Goal: Transaction & Acquisition: Purchase product/service

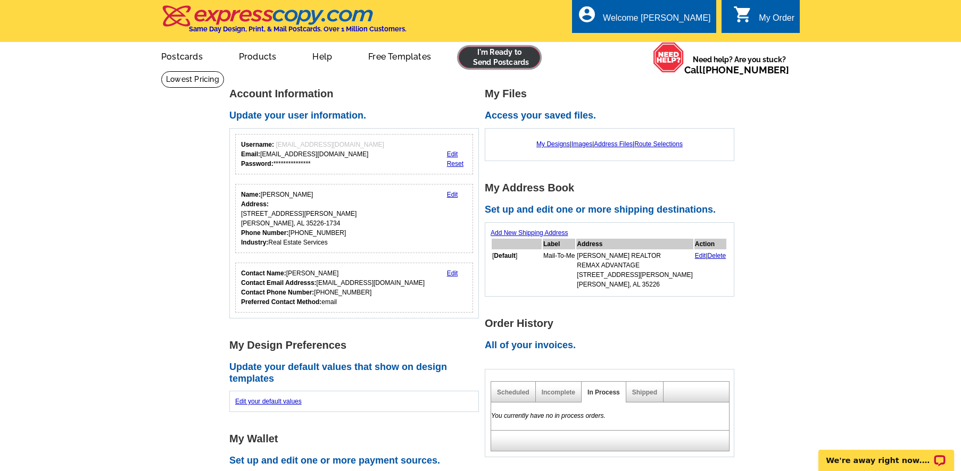
click at [498, 59] on link at bounding box center [498, 57] width 81 height 21
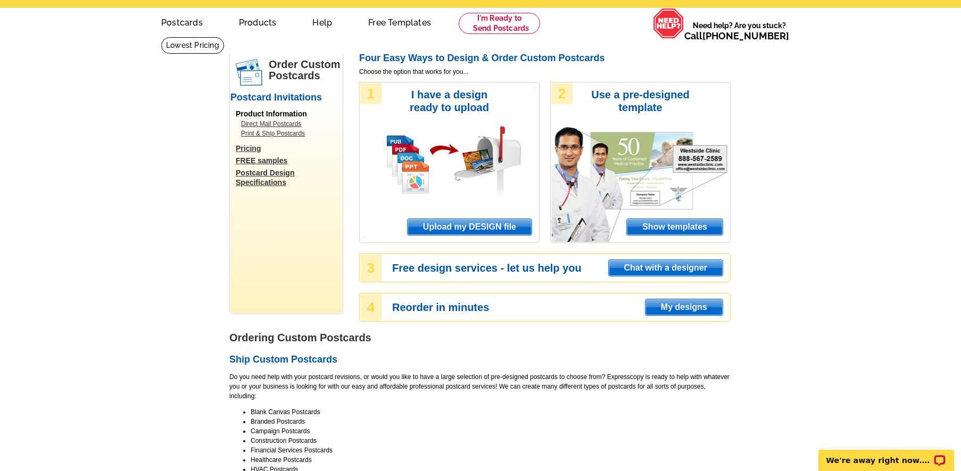
scroll to position [53, 0]
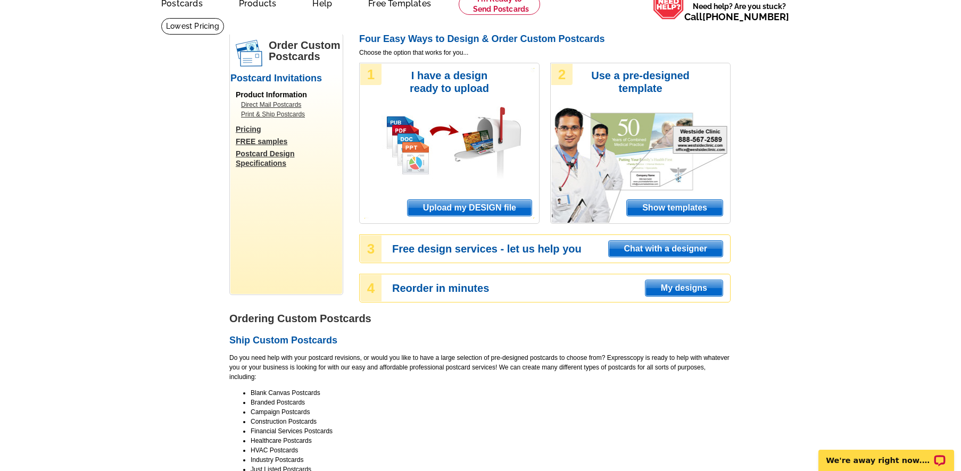
click at [647, 207] on span "Show templates" at bounding box center [675, 208] width 96 height 16
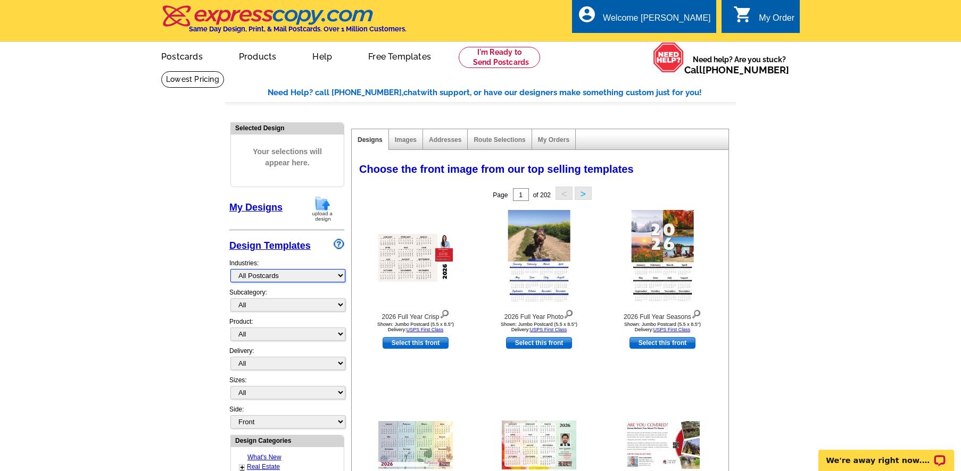
click at [277, 278] on select "What's New Real Estate Mortgage Insurance HVAC Dental Solar EDDM - NEW! Calenda…" at bounding box center [287, 275] width 115 height 13
select select "785"
click at [230, 270] on select "What's New Real Estate Mortgage Insurance HVAC Dental Solar EDDM - NEW! Calenda…" at bounding box center [287, 275] width 115 height 13
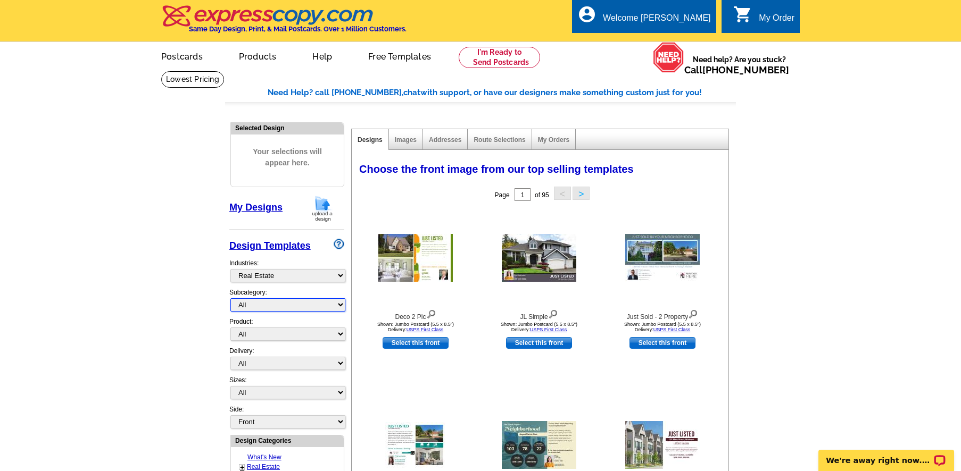
click at [279, 307] on select "All RE/MAX® Referrals [PERSON_NAME]® Berkshire Hathaway Home Services Century 2…" at bounding box center [287, 304] width 115 height 13
select select "789"
click at [230, 299] on select "All RE/MAX® Referrals [PERSON_NAME]® Berkshire Hathaway Home Services Century 2…" at bounding box center [287, 304] width 115 height 13
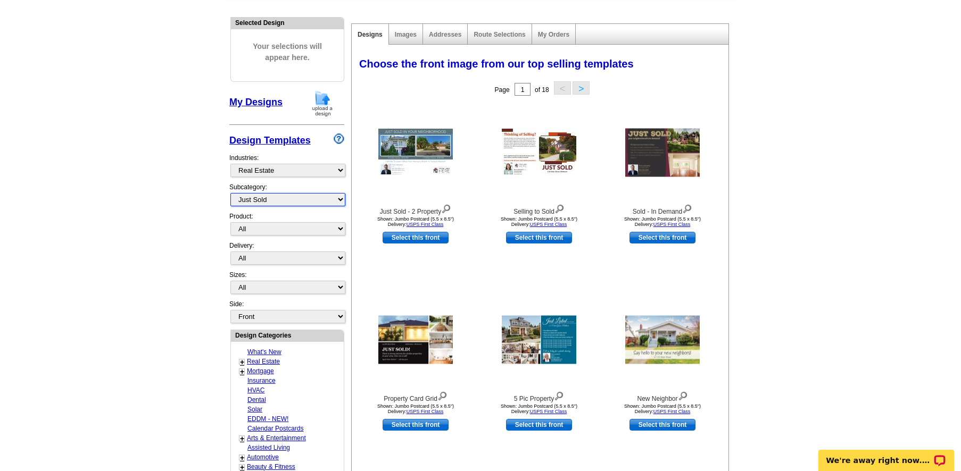
scroll to position [106, 0]
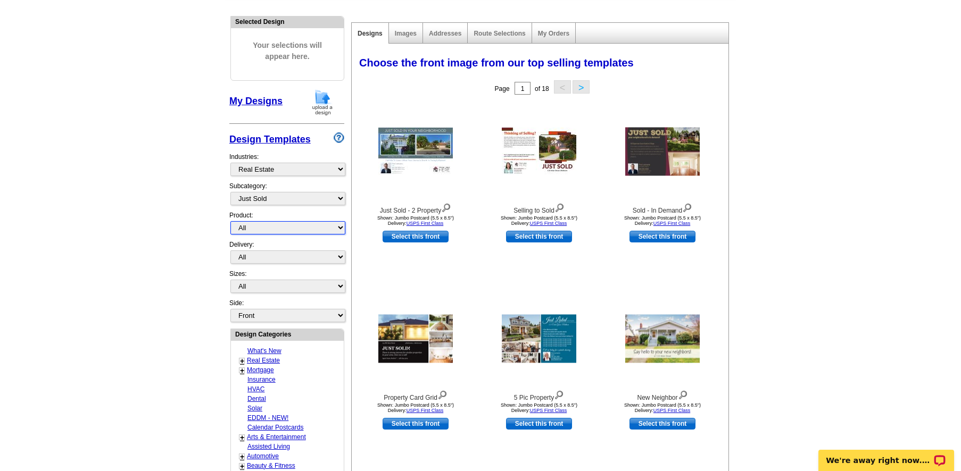
click at [269, 226] on select "All Postcards Letters and flyers Business Cards Door Hangers Greeting Cards" at bounding box center [287, 227] width 115 height 13
select select "1"
click at [230, 222] on select "All Postcards Letters and flyers Business Cards Door Hangers Greeting Cards" at bounding box center [287, 227] width 115 height 13
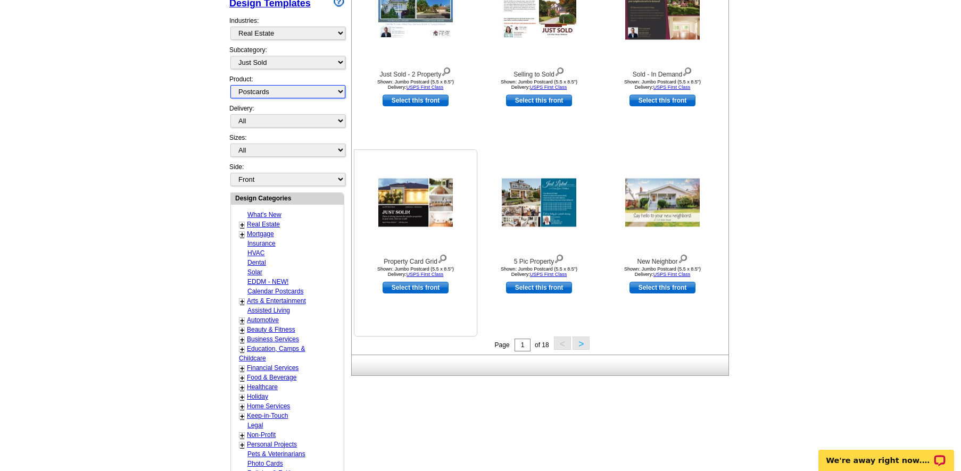
scroll to position [266, 0]
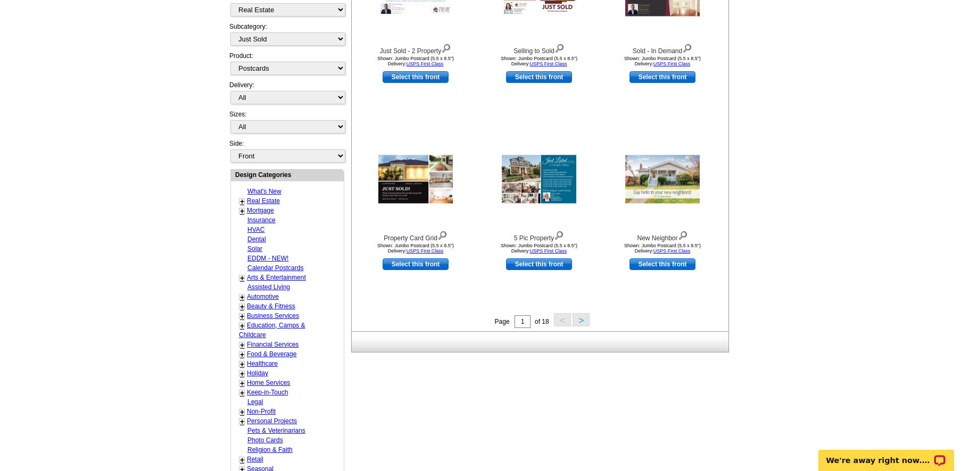
click at [582, 320] on button ">" at bounding box center [580, 319] width 17 height 13
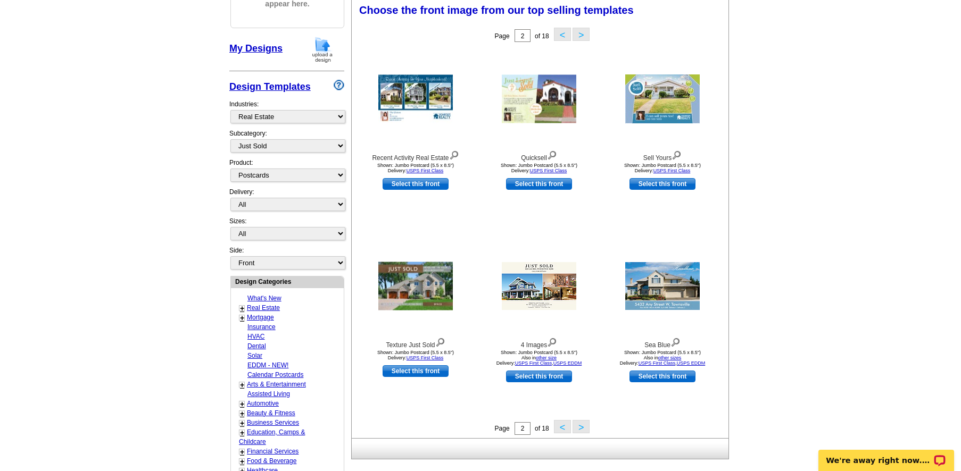
scroll to position [157, 0]
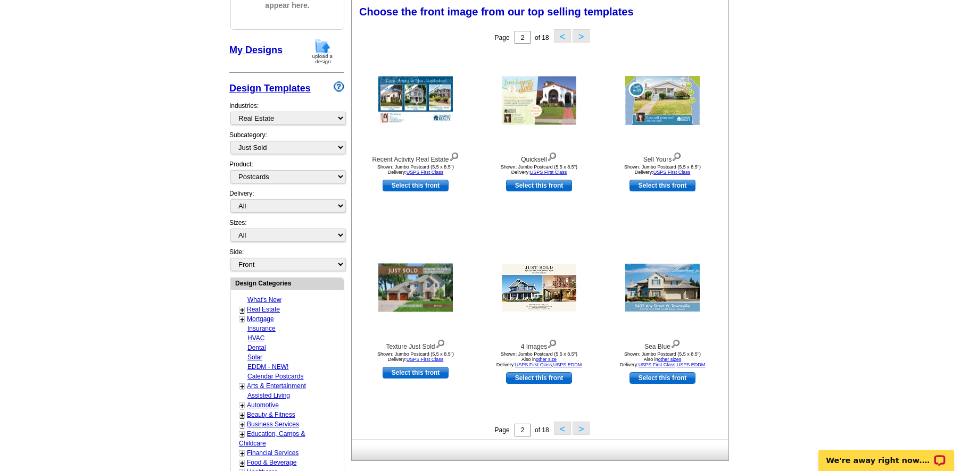
click at [580, 427] on button ">" at bounding box center [580, 428] width 17 height 13
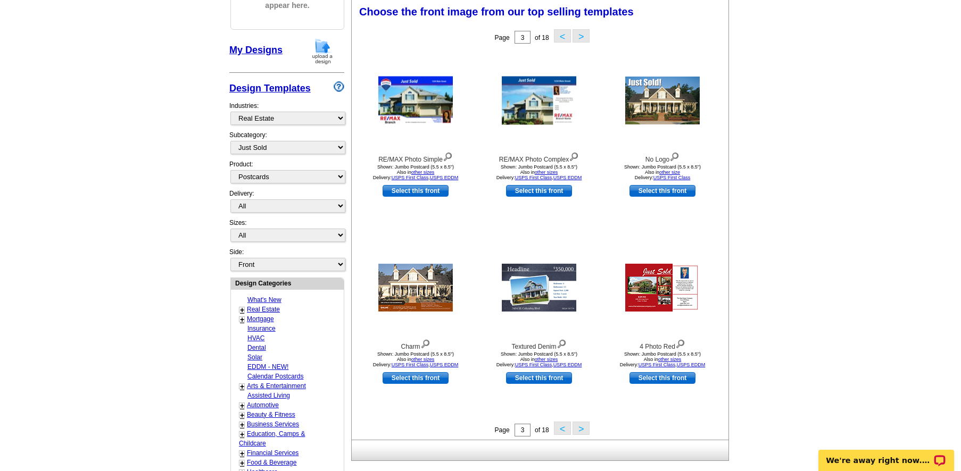
click at [580, 426] on button ">" at bounding box center [580, 428] width 17 height 13
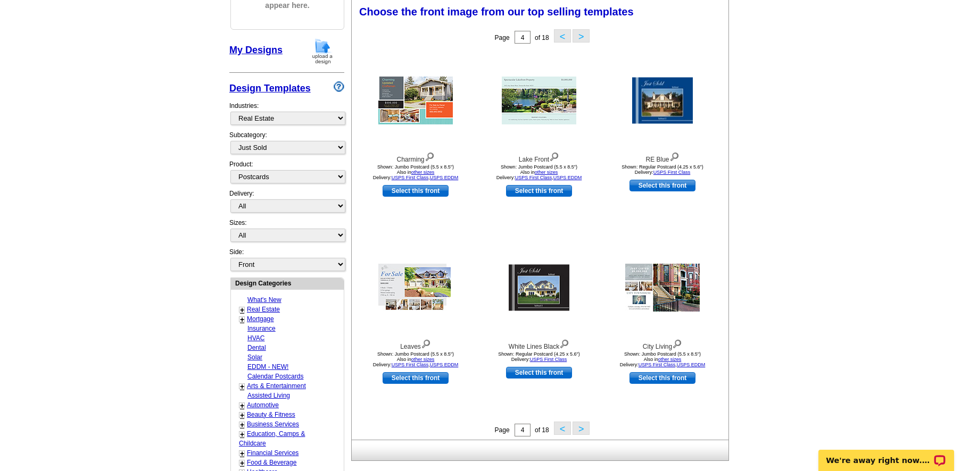
click at [580, 426] on button ">" at bounding box center [580, 428] width 17 height 13
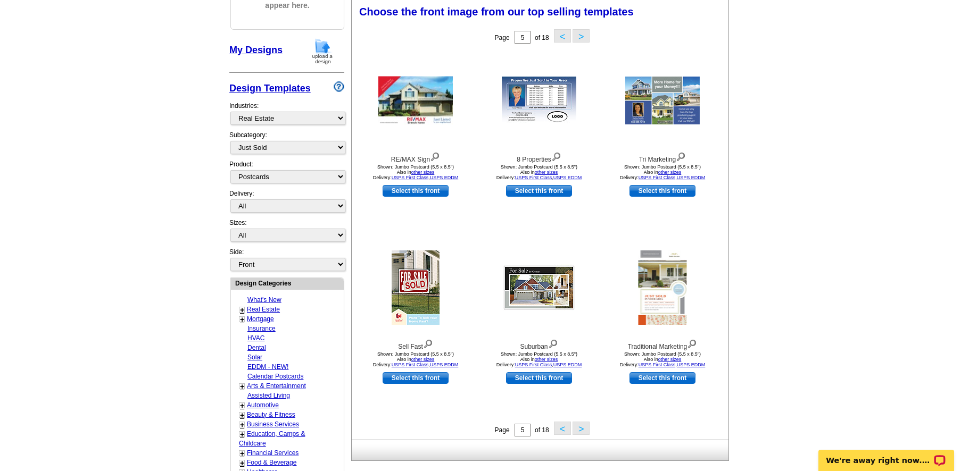
click at [580, 426] on button ">" at bounding box center [580, 428] width 17 height 13
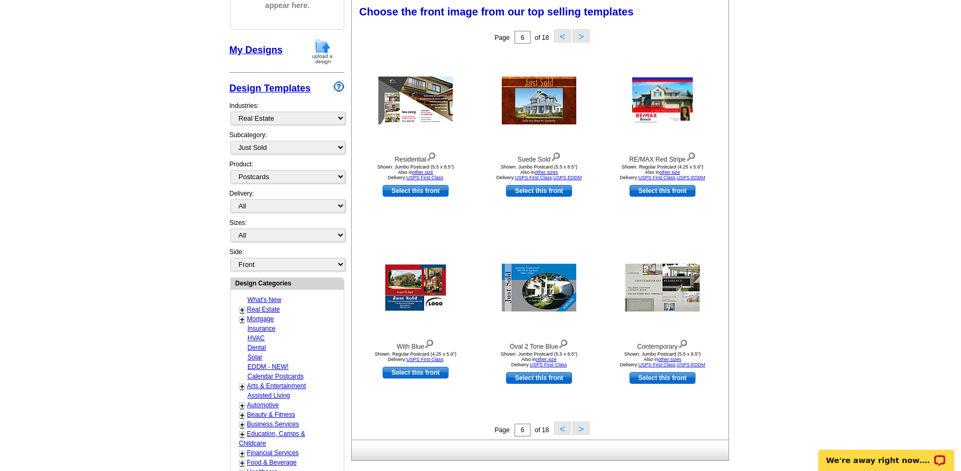
click at [580, 426] on button ">" at bounding box center [580, 428] width 17 height 13
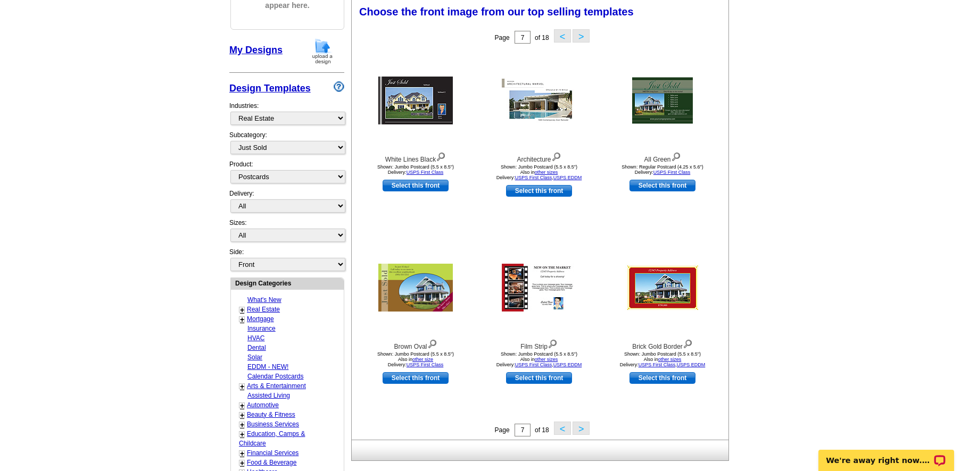
click at [376, 431] on div "Page 7 of 18 < >" at bounding box center [542, 430] width 377 height 16
click at [308, 147] on select "All RE/MAX® Referrals [PERSON_NAME]® Berkshire Hathaway Home Services Century 2…" at bounding box center [287, 147] width 115 height 13
select select "1253"
click at [230, 141] on select "All RE/MAX® Referrals [PERSON_NAME]® Berkshire Hathaway Home Services Century 2…" at bounding box center [287, 147] width 115 height 13
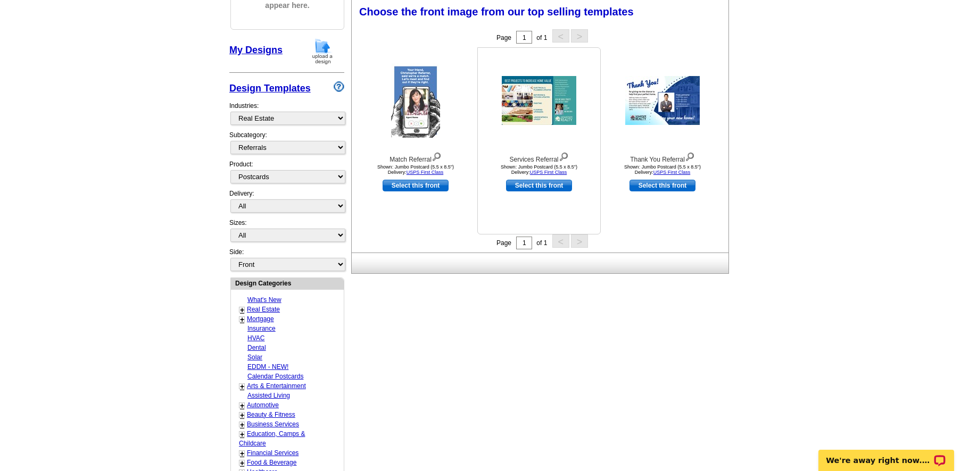
click at [525, 108] on img at bounding box center [539, 100] width 74 height 49
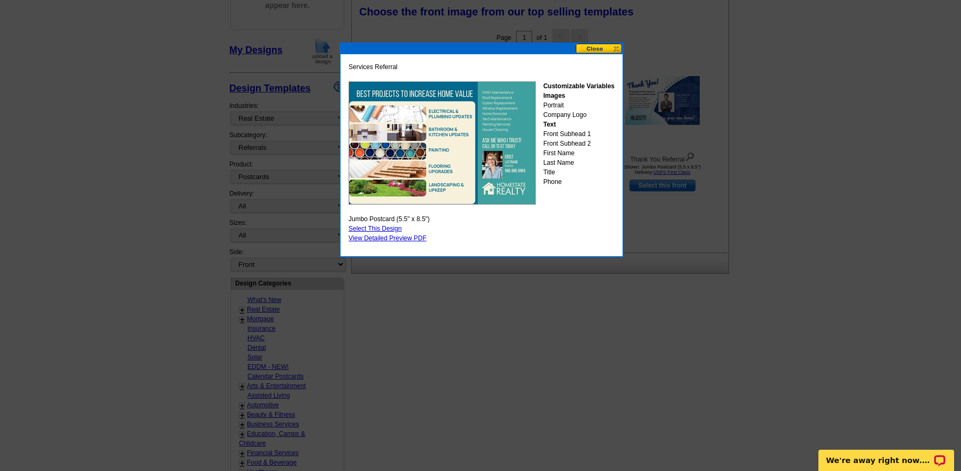
click at [602, 45] on button at bounding box center [598, 49] width 47 height 10
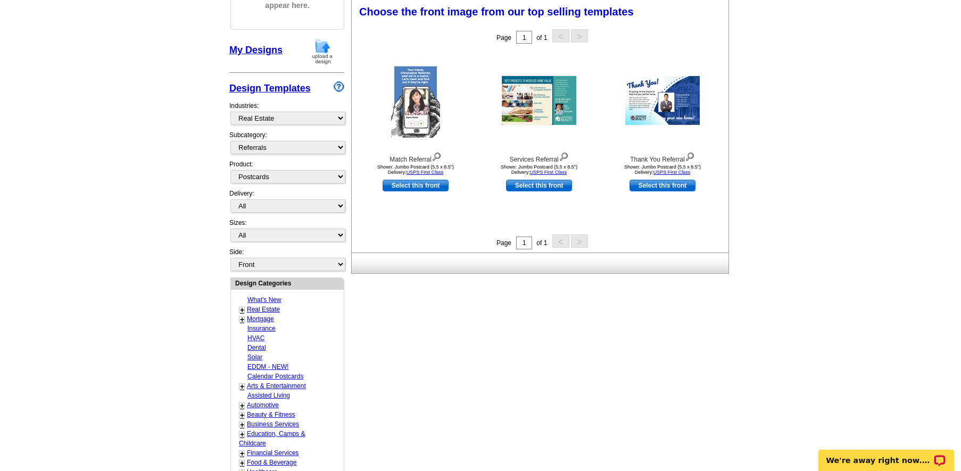
scroll to position [0, 0]
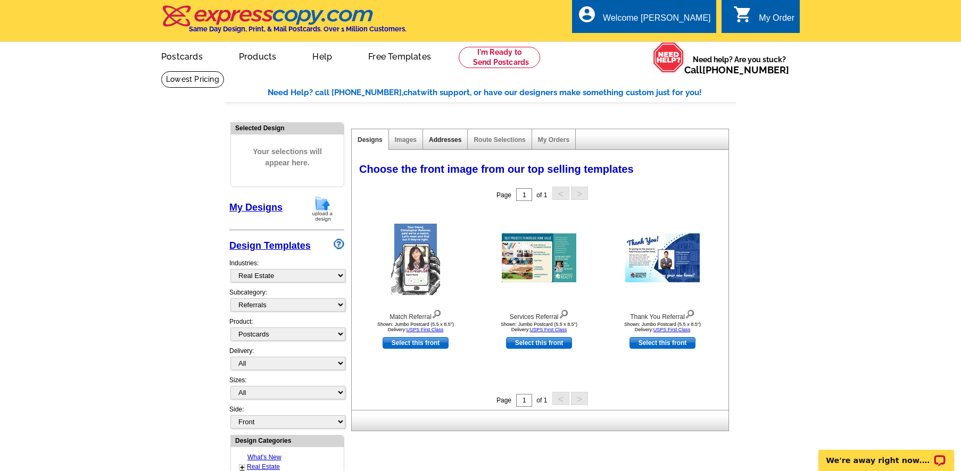
click at [444, 143] on link "Addresses" at bounding box center [445, 139] width 32 height 7
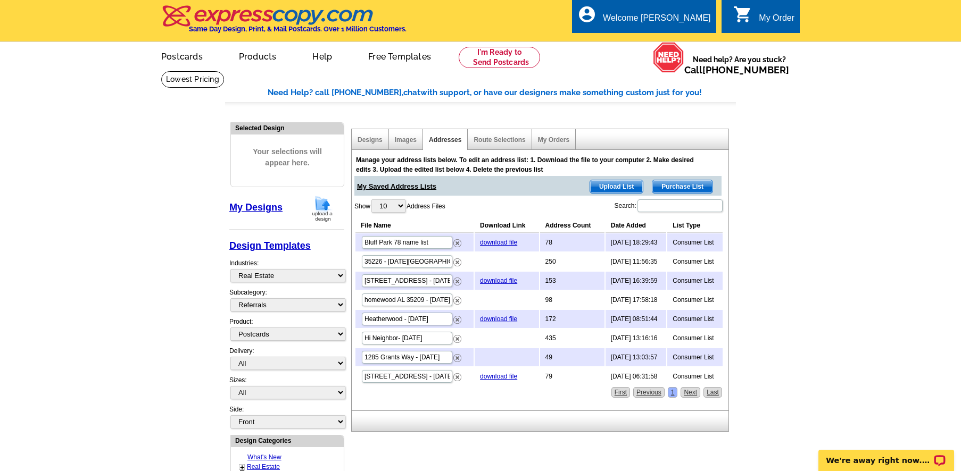
scroll to position [53, 0]
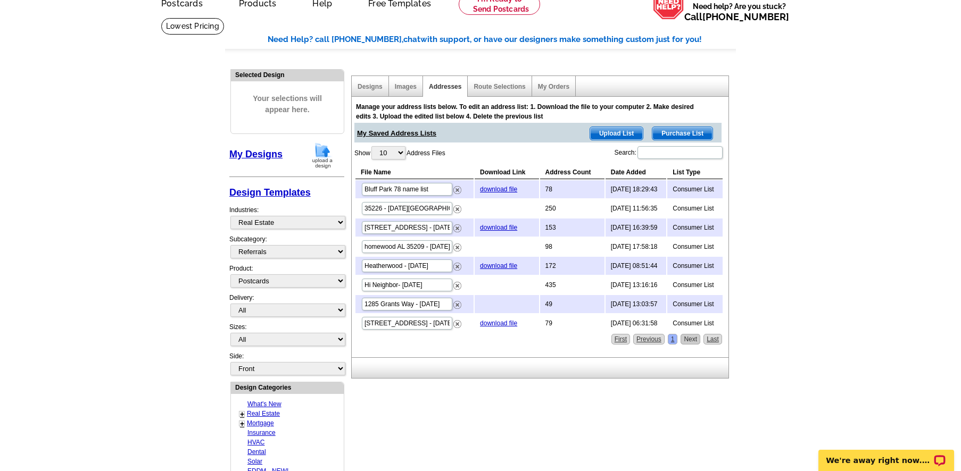
click at [687, 338] on link "Next" at bounding box center [690, 339] width 20 height 11
click at [690, 338] on link "Next" at bounding box center [690, 339] width 20 height 11
click at [674, 340] on link "1" at bounding box center [672, 339] width 10 height 11
click at [431, 286] on input "Hi Neighbor- [DATE]" at bounding box center [407, 285] width 90 height 13
click at [711, 340] on link "Last" at bounding box center [712, 339] width 19 height 11
